Goal: Task Accomplishment & Management: Use online tool/utility

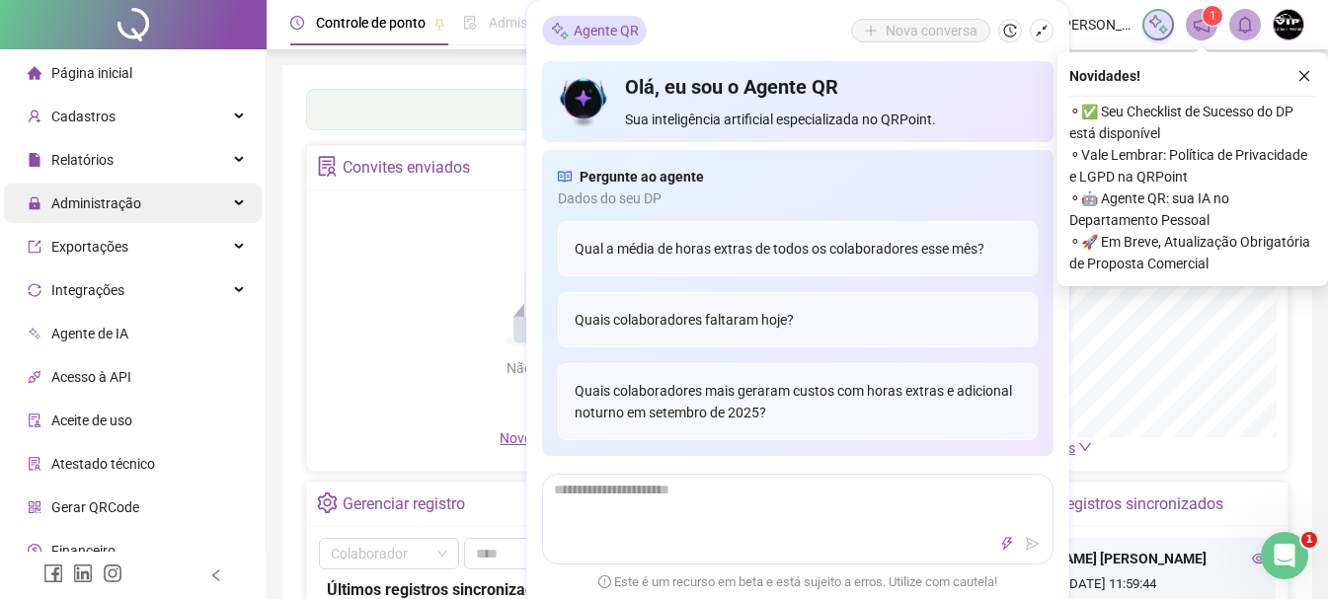
click at [175, 203] on div "Administração" at bounding box center [133, 204] width 258 height 40
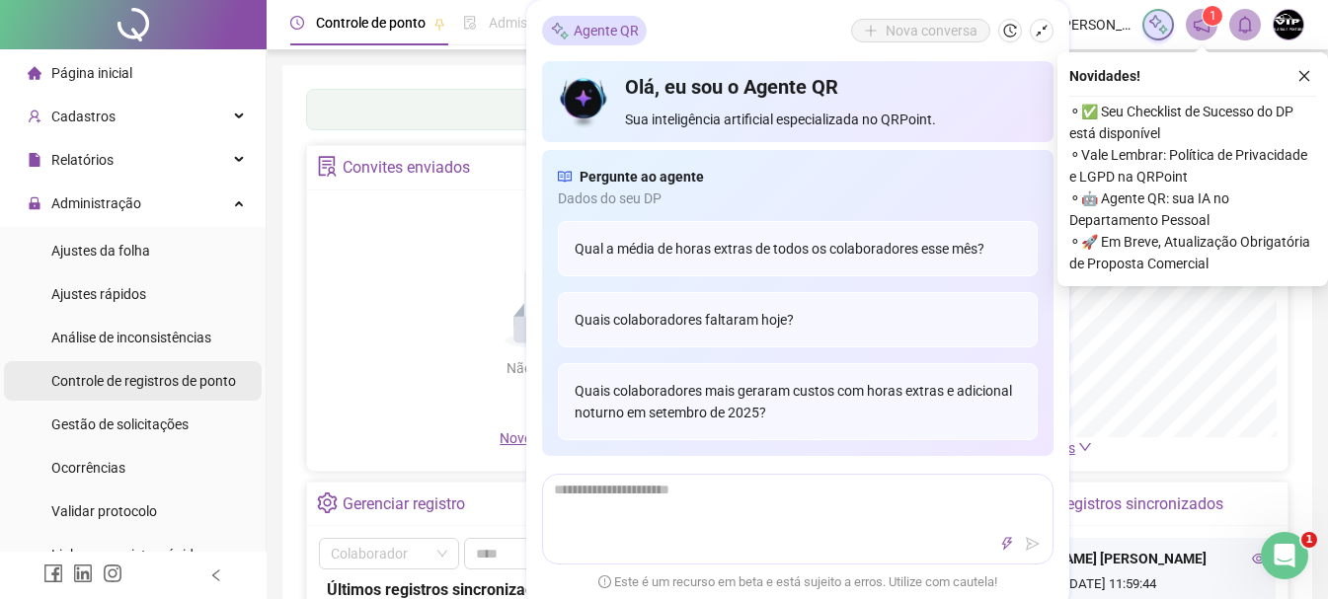
click at [171, 388] on span "Controle de registros de ponto" at bounding box center [143, 381] width 185 height 16
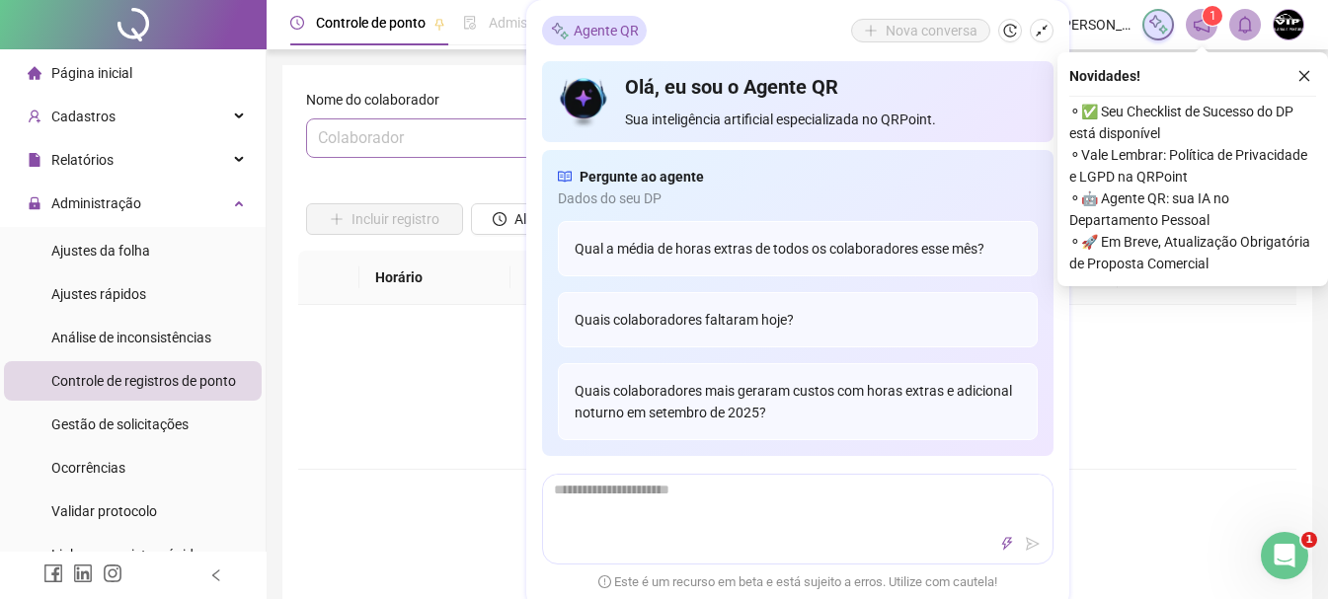
click at [390, 143] on input "search" at bounding box center [456, 138] width 276 height 38
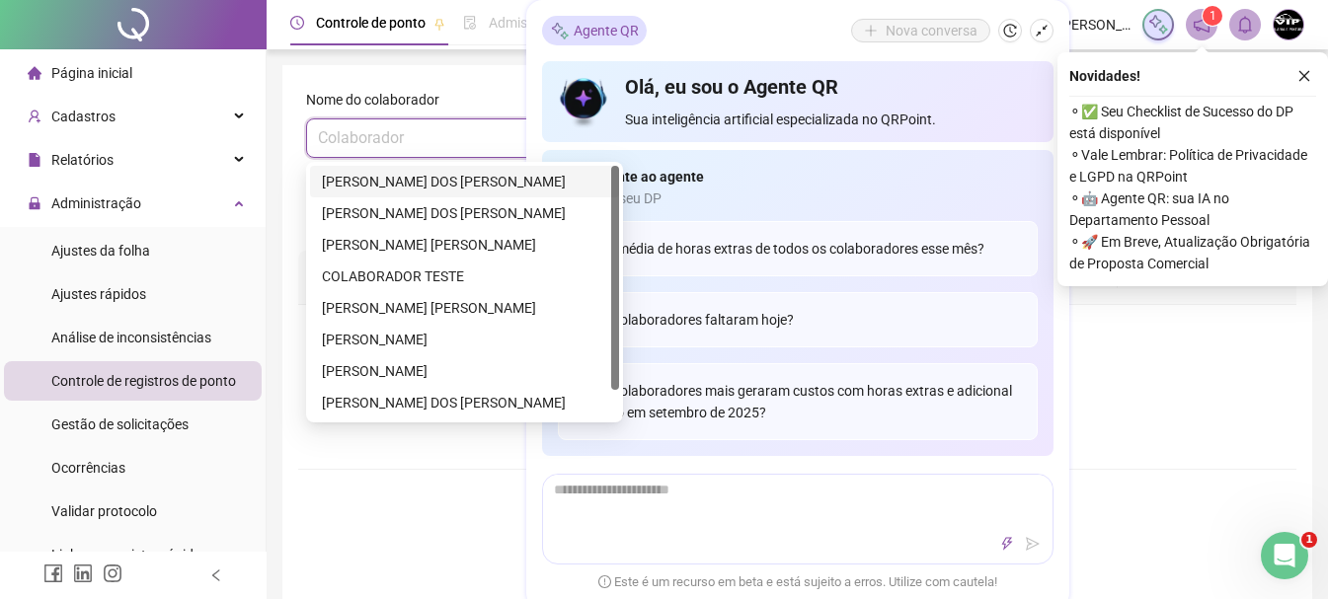
click at [396, 181] on div "[PERSON_NAME] DOS [PERSON_NAME]" at bounding box center [464, 182] width 285 height 22
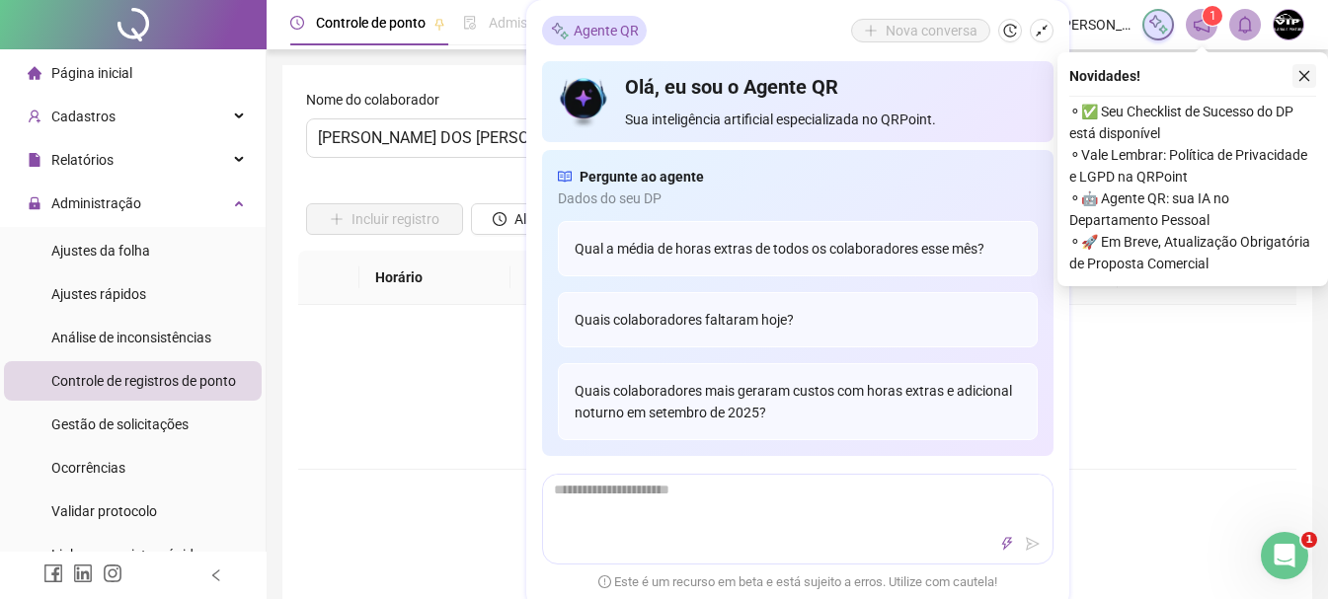
click at [1301, 75] on icon "close" at bounding box center [1305, 76] width 14 height 14
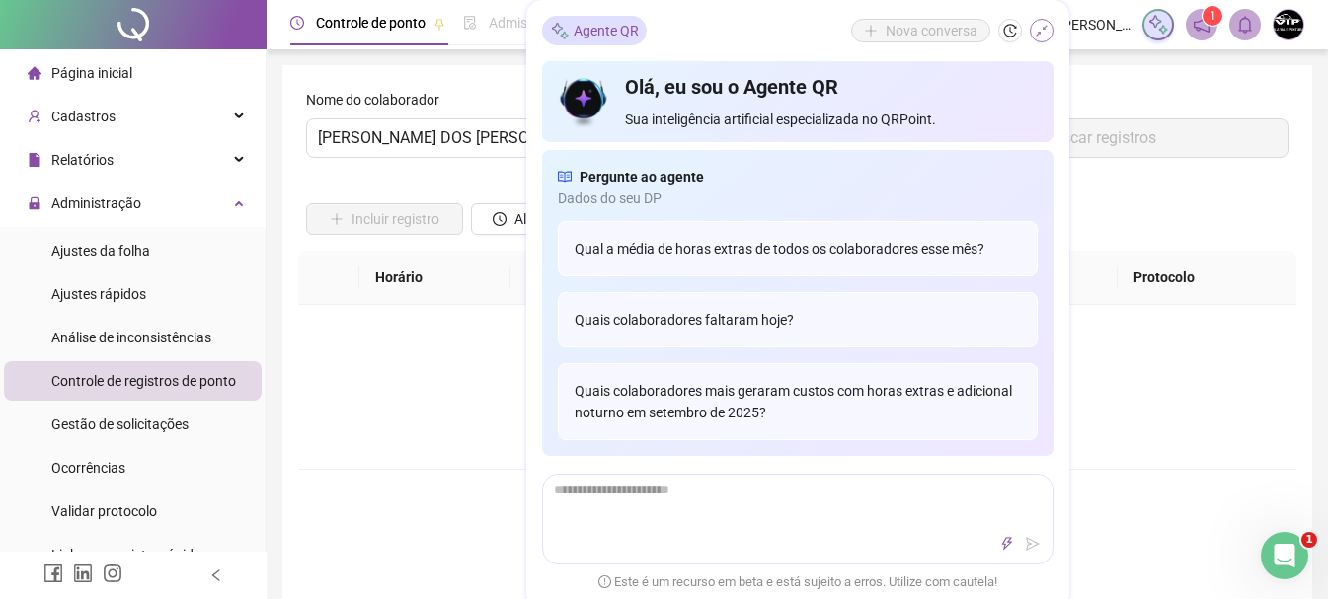
click at [1038, 26] on icon "shrink" at bounding box center [1042, 31] width 14 height 14
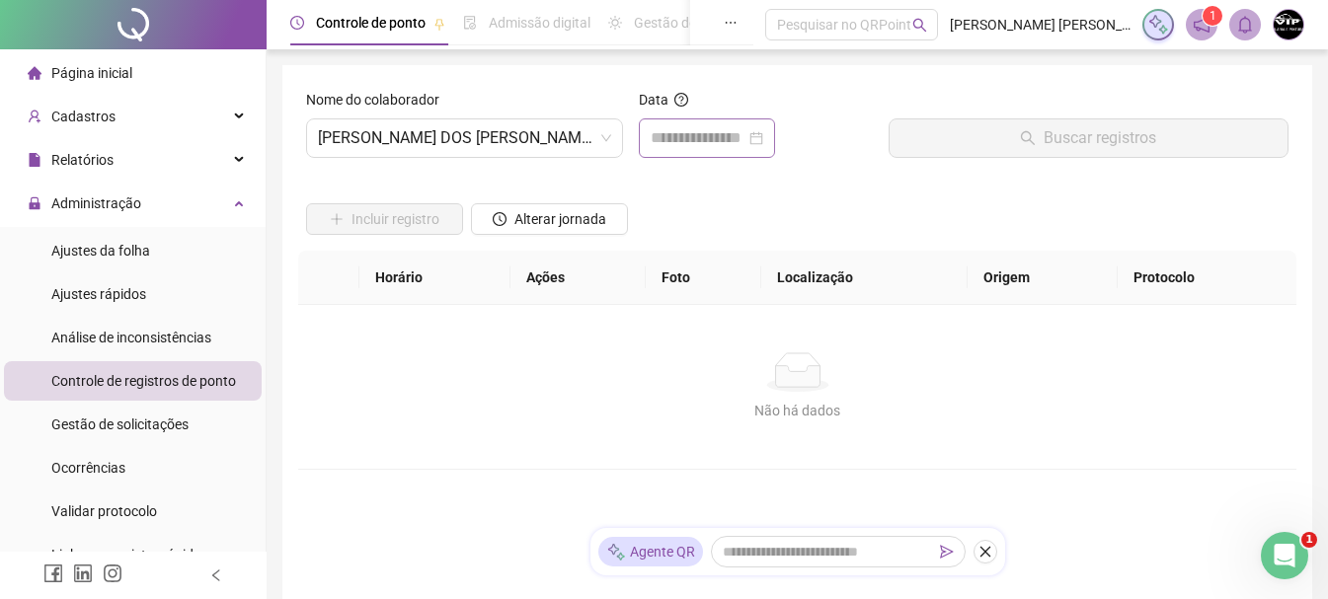
click at [763, 137] on div at bounding box center [707, 138] width 113 height 24
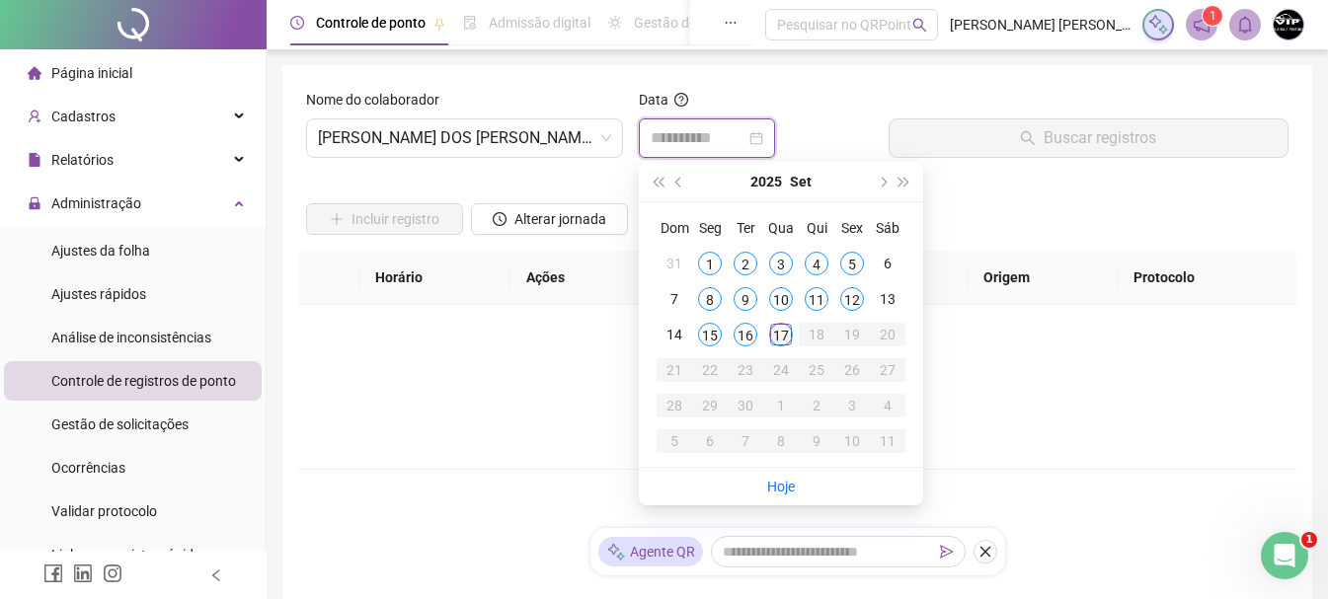
type input "**********"
click at [783, 334] on div "17" at bounding box center [781, 335] width 24 height 24
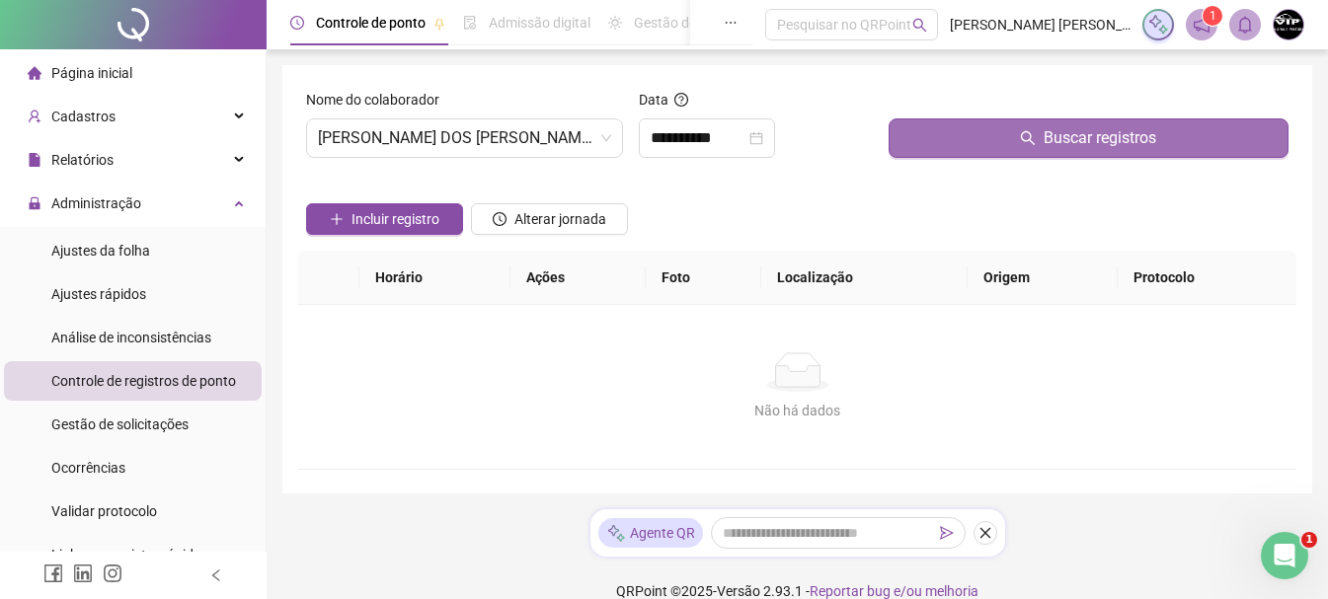
click at [1050, 142] on span "Buscar registros" at bounding box center [1100, 138] width 113 height 24
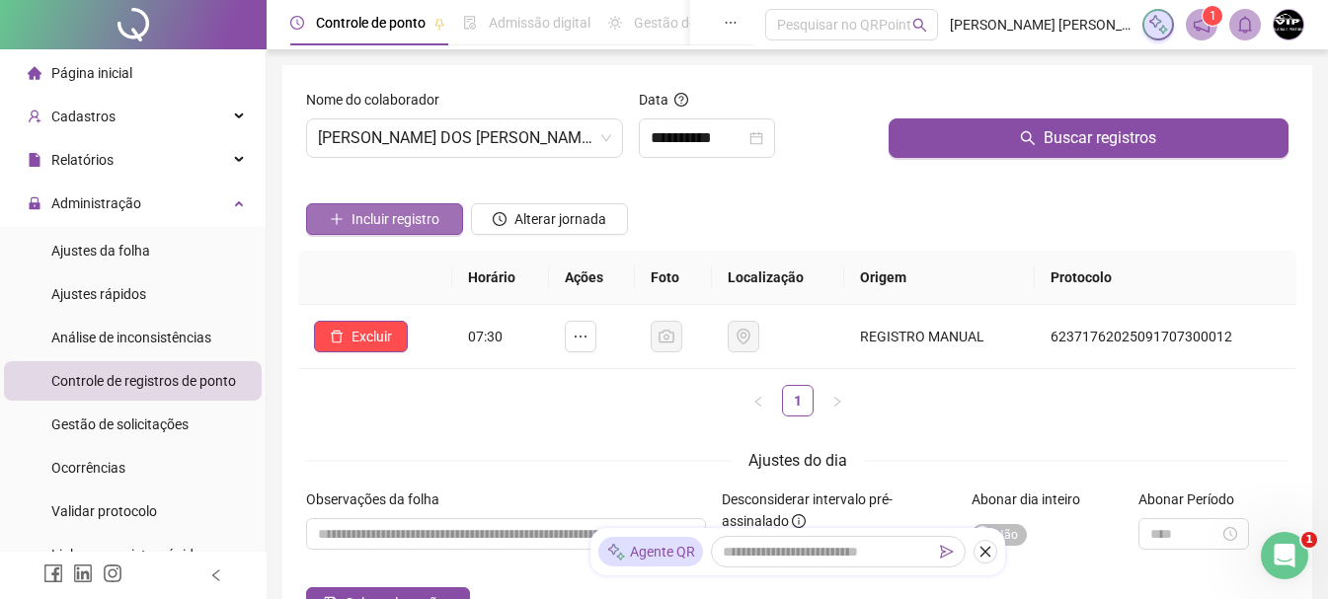
click at [378, 218] on span "Incluir registro" at bounding box center [396, 219] width 88 height 22
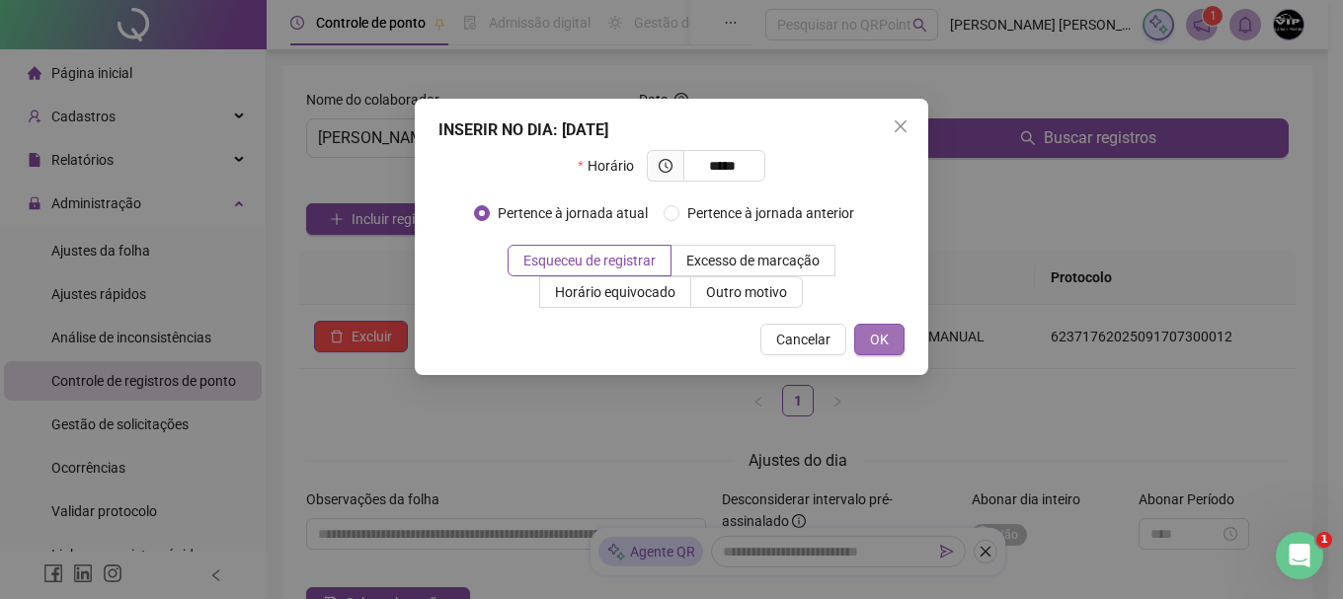
type input "*****"
click at [870, 338] on span "OK" at bounding box center [879, 340] width 19 height 22
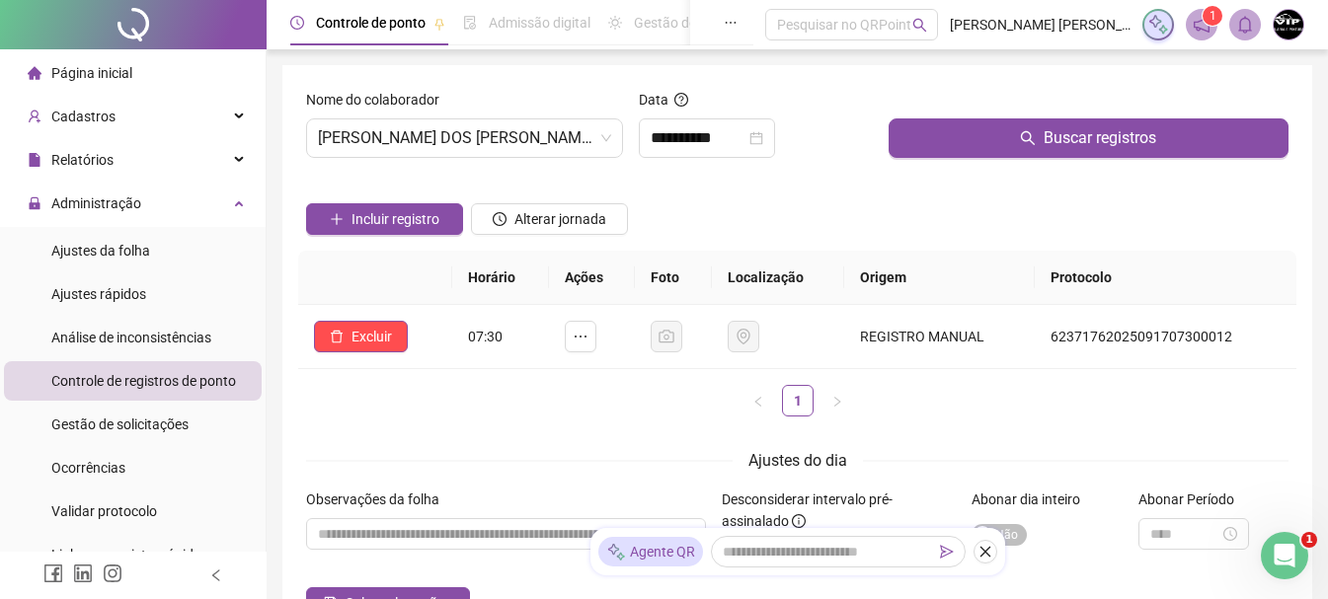
click at [1126, 111] on div at bounding box center [1089, 104] width 400 height 30
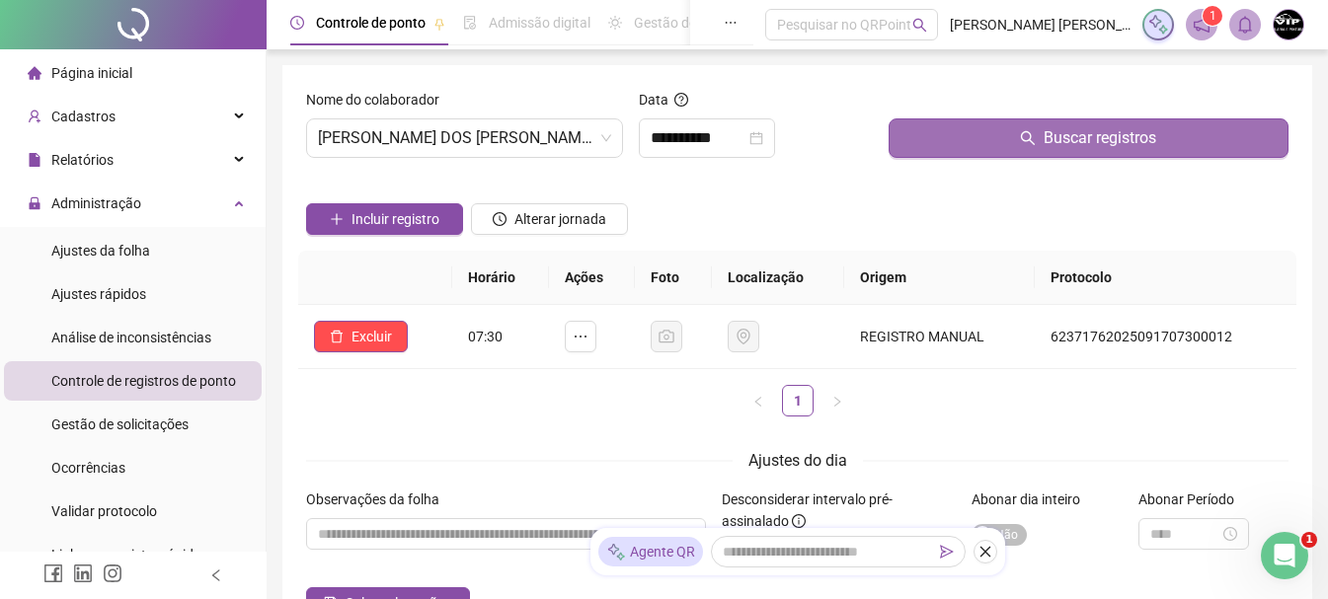
click at [1118, 123] on button "Buscar registros" at bounding box center [1089, 139] width 400 height 40
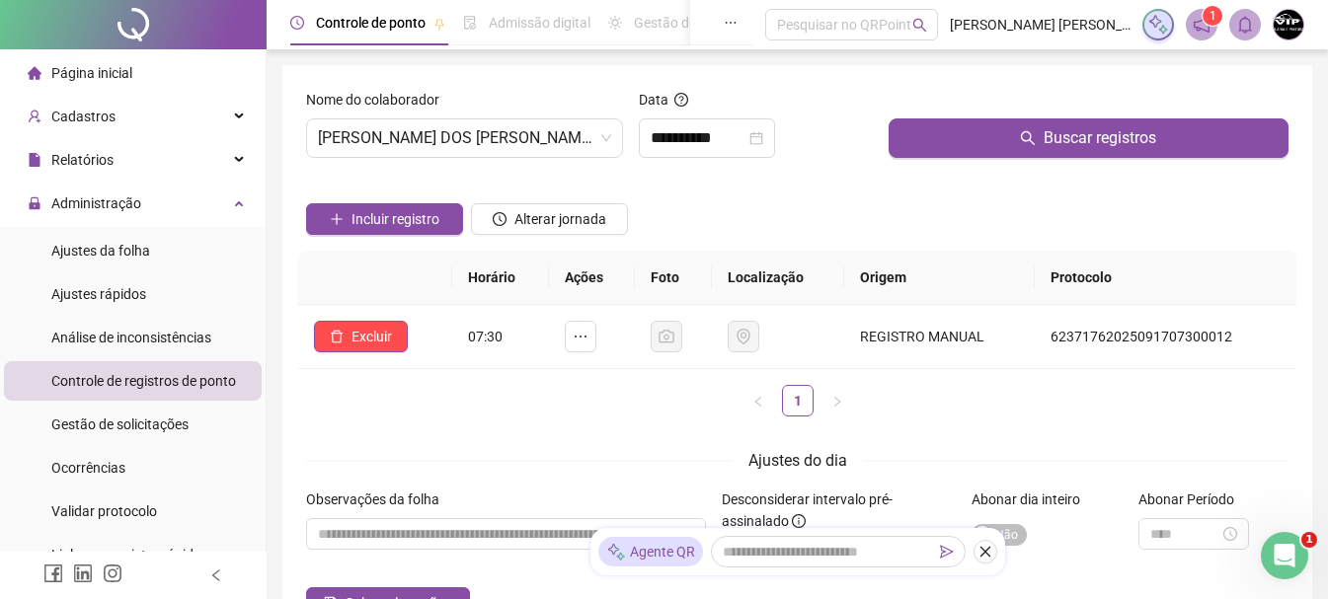
click at [107, 74] on span "Página inicial" at bounding box center [91, 73] width 81 height 16
